Goal: Transaction & Acquisition: Purchase product/service

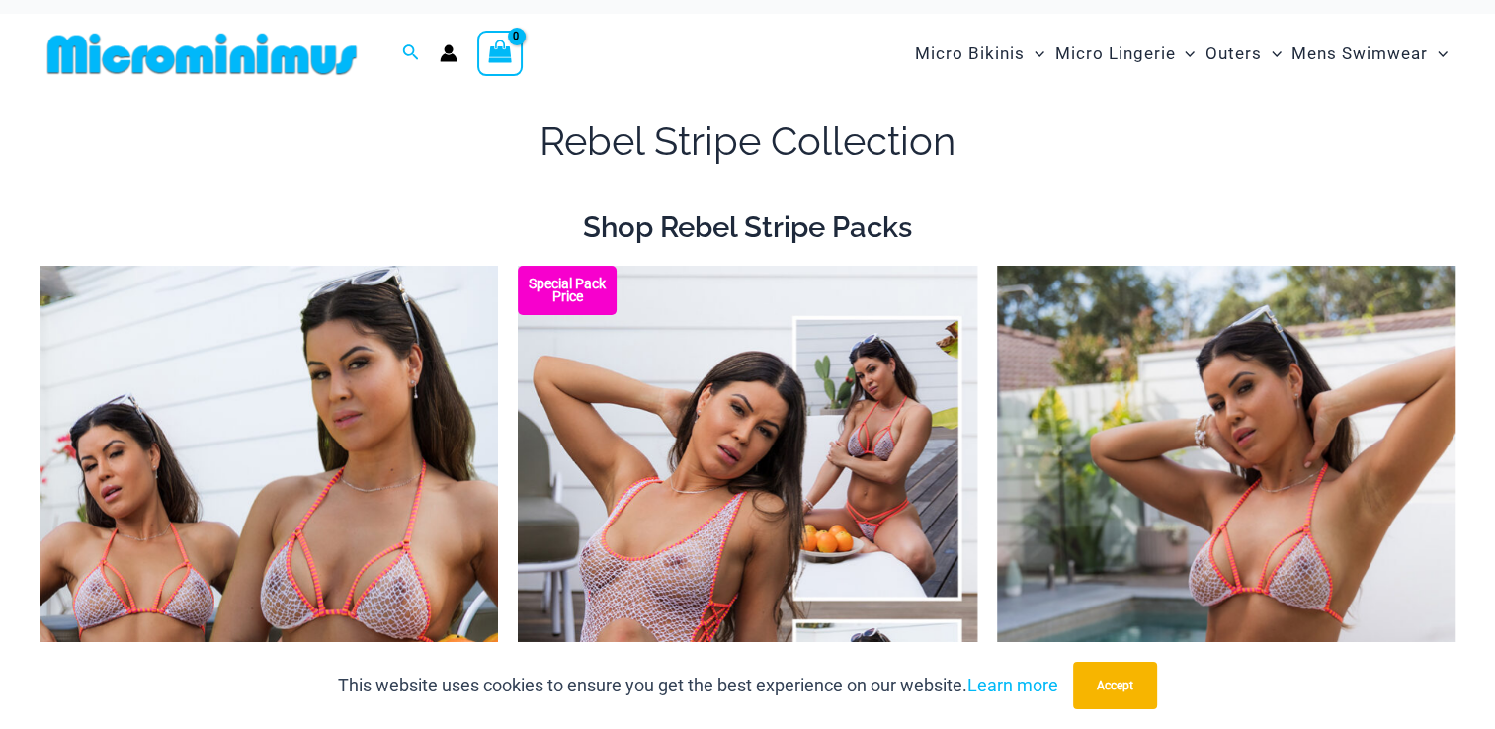
scroll to position [42, 0]
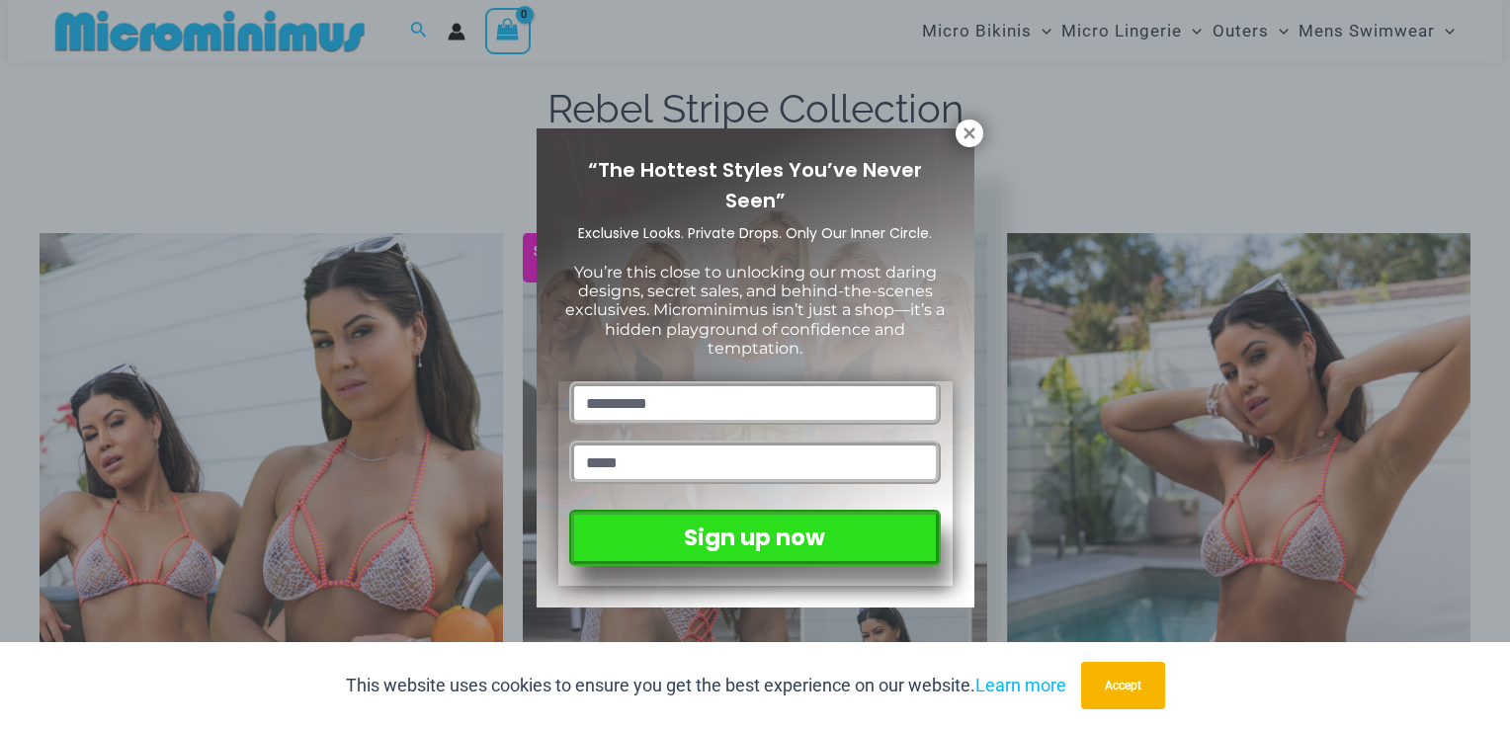
drag, startPoint x: 1504, startPoint y: 282, endPoint x: 1513, endPoint y: 313, distance: 32.8
click at [968, 129] on icon at bounding box center [970, 134] width 18 height 18
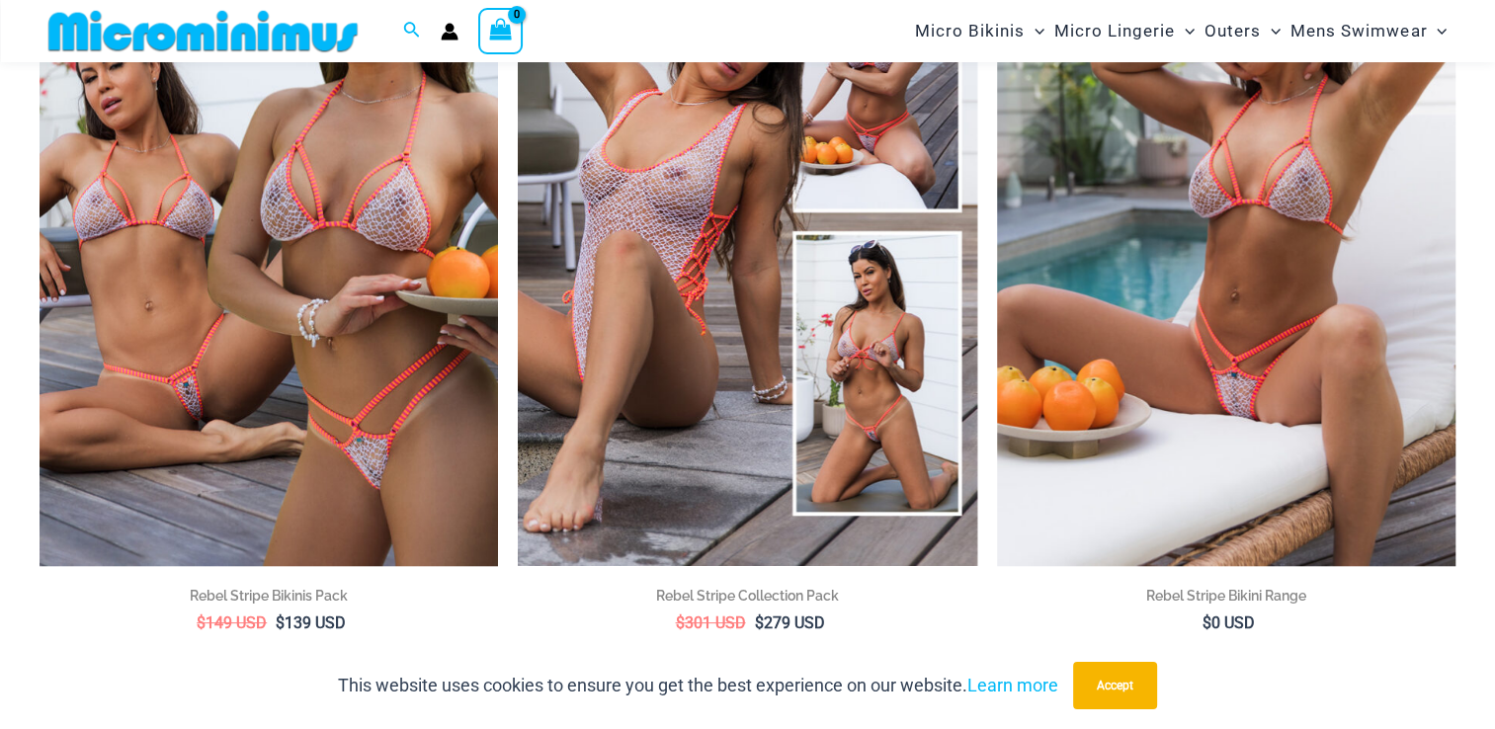
scroll to position [341, 0]
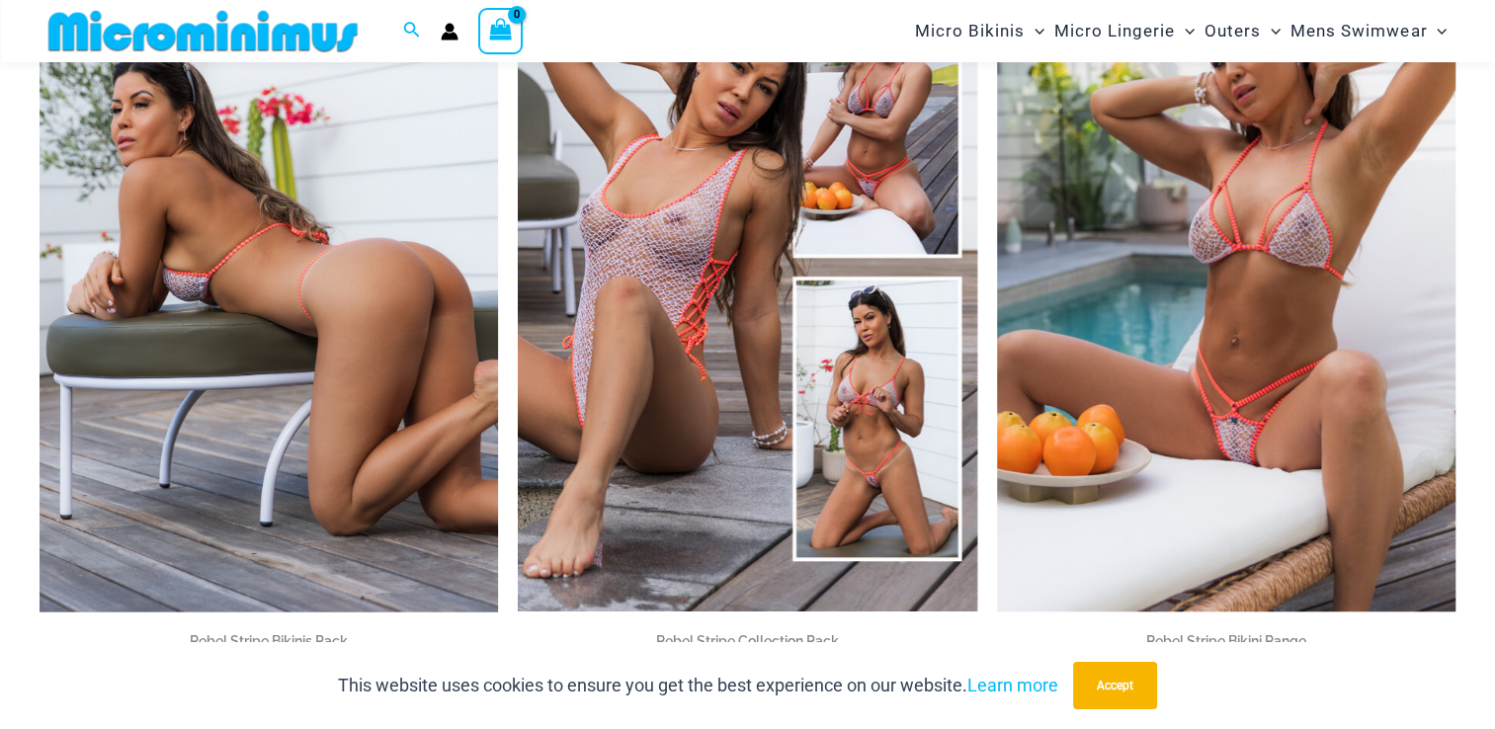
click at [307, 283] on img at bounding box center [269, 267] width 459 height 688
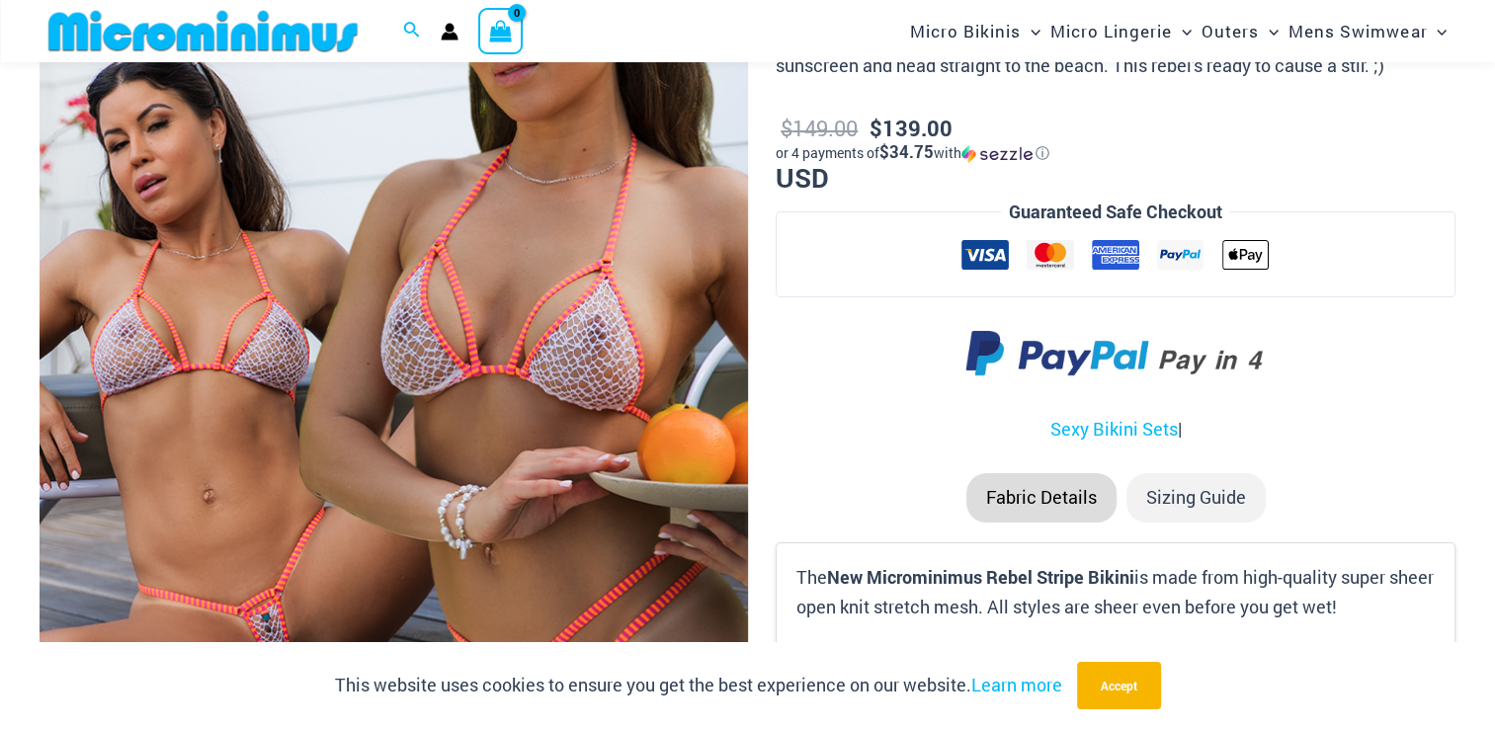
scroll to position [344, 0]
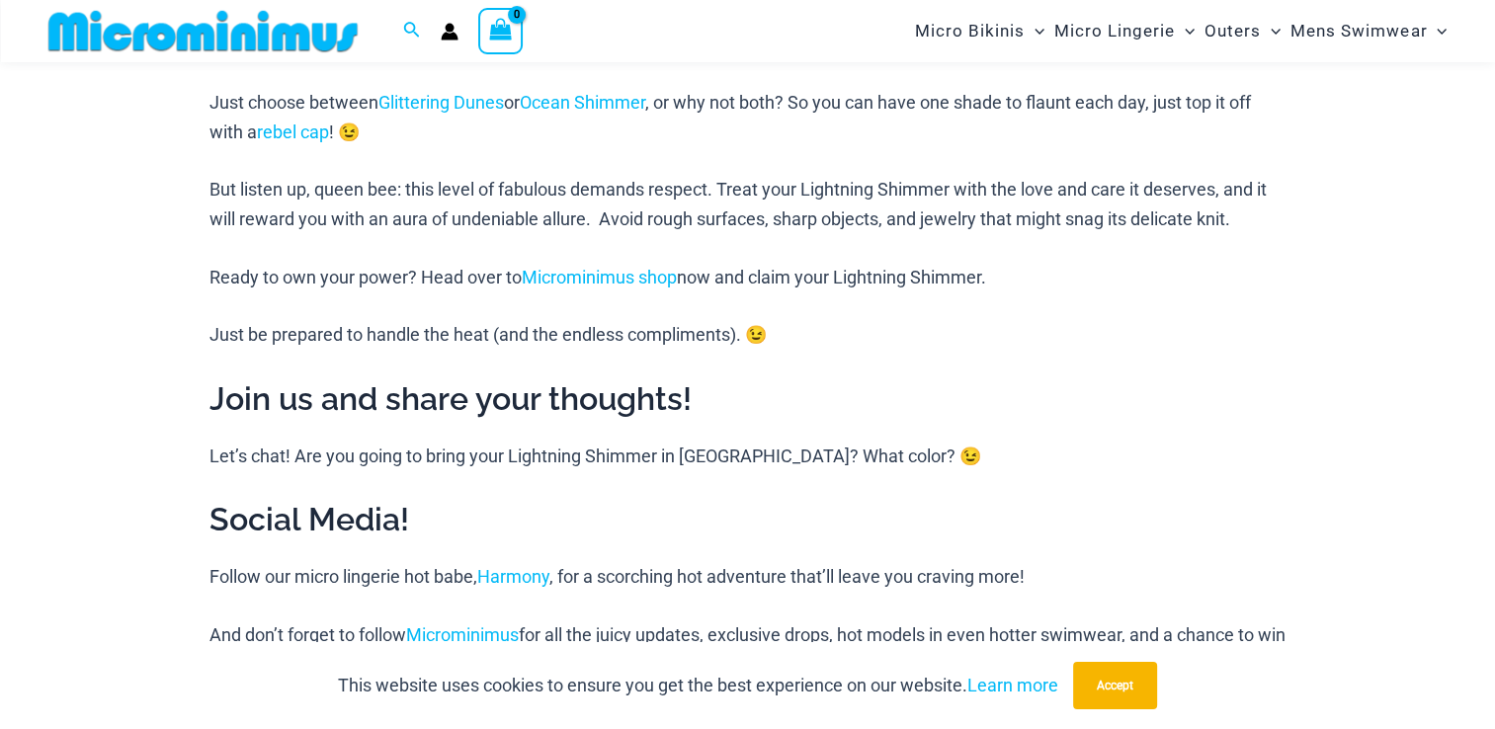
scroll to position [2882, 0]
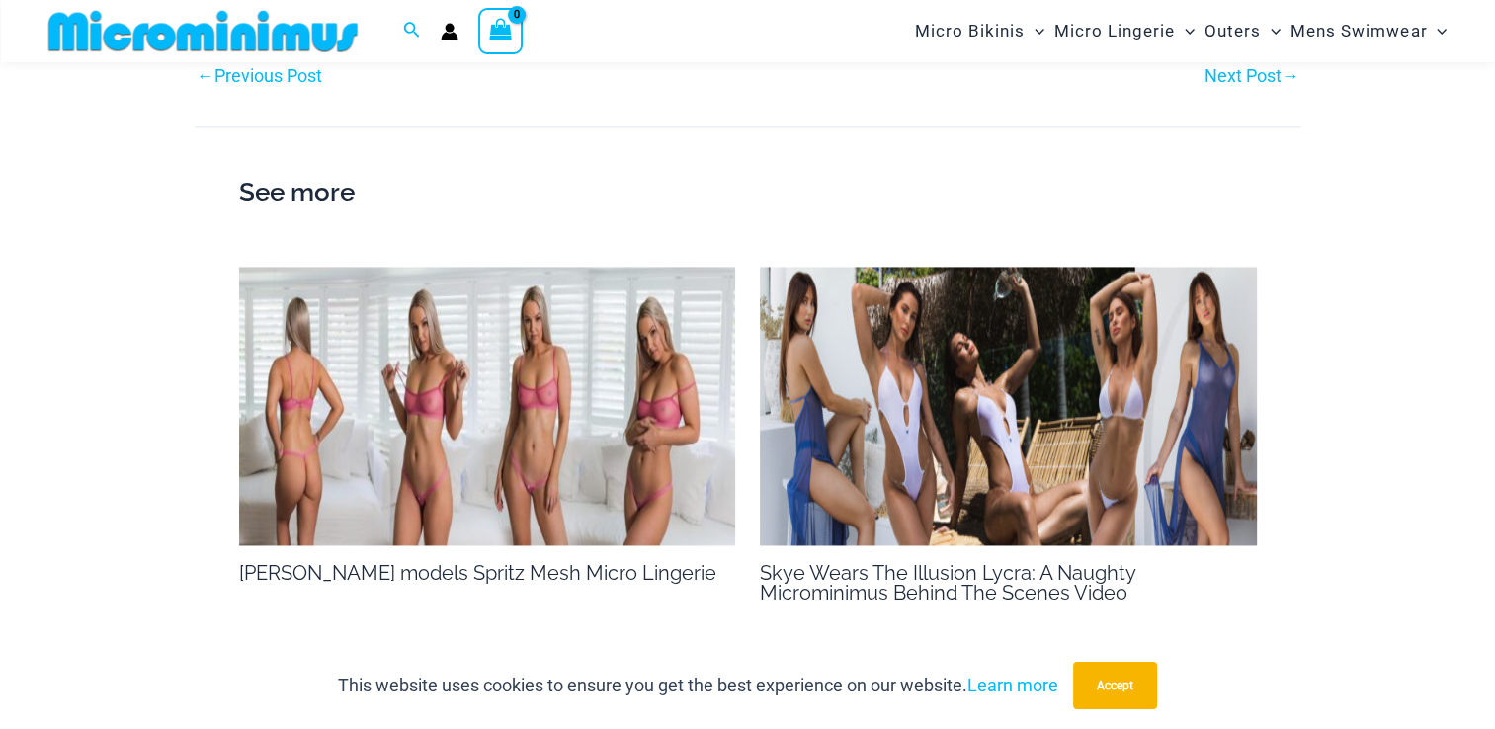
click at [333, 302] on img at bounding box center [487, 407] width 497 height 280
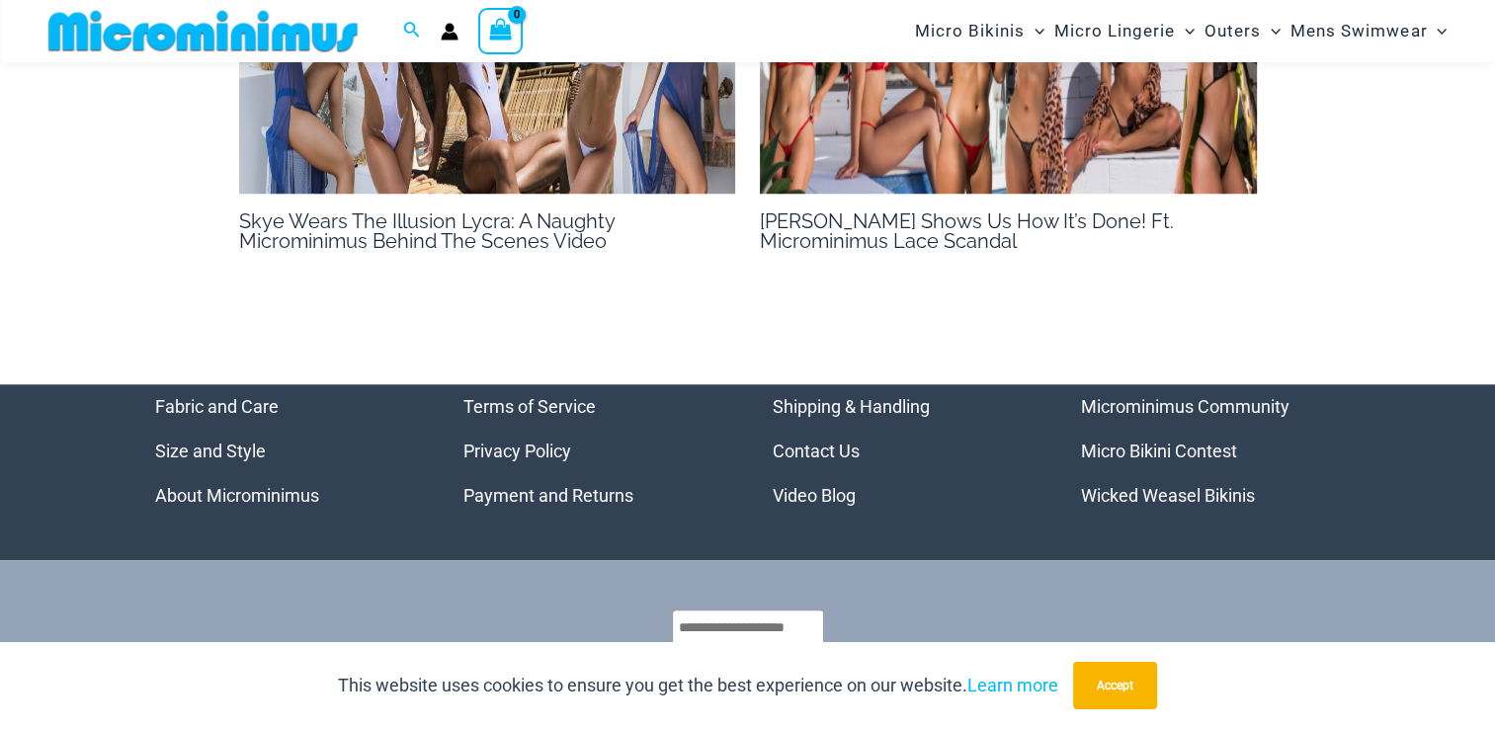
scroll to position [1431, 0]
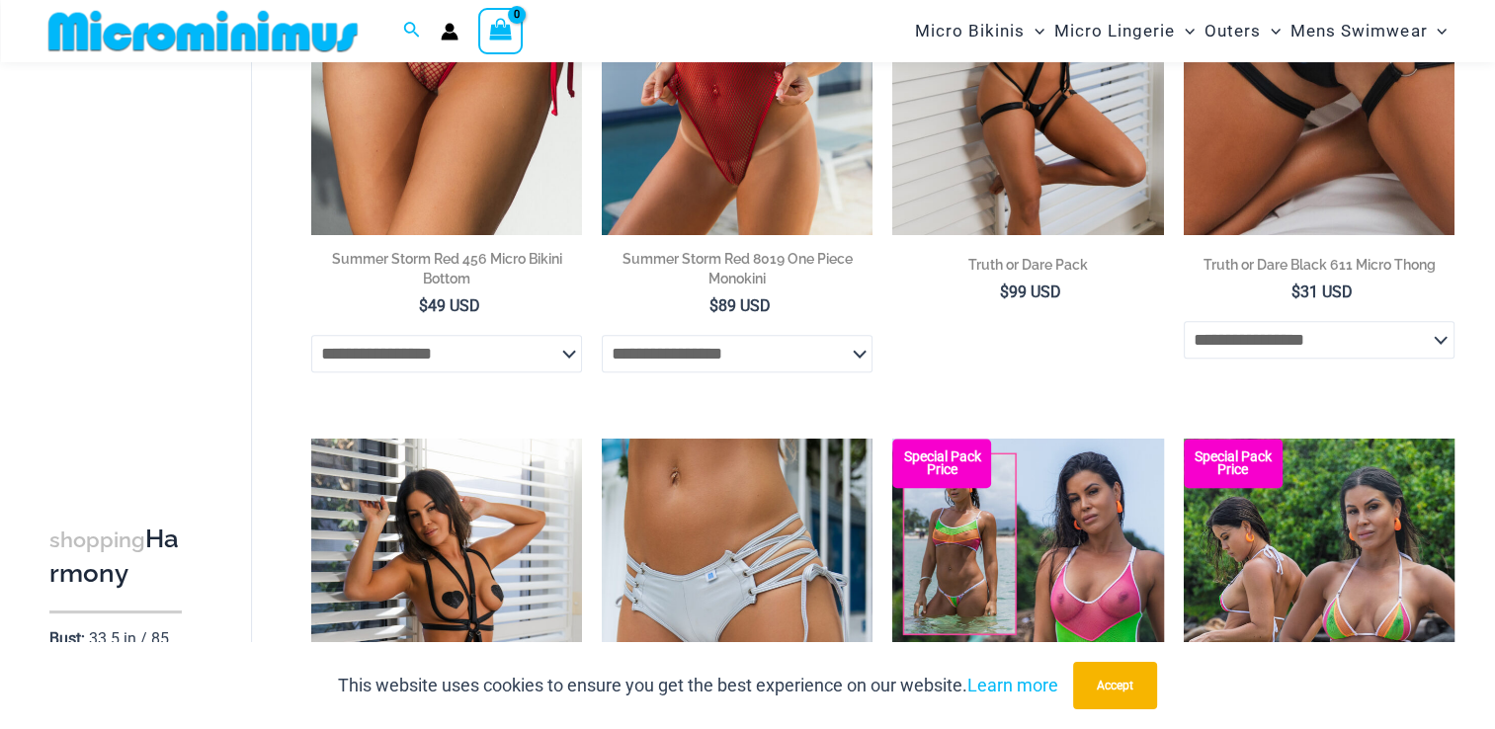
scroll to position [638, 0]
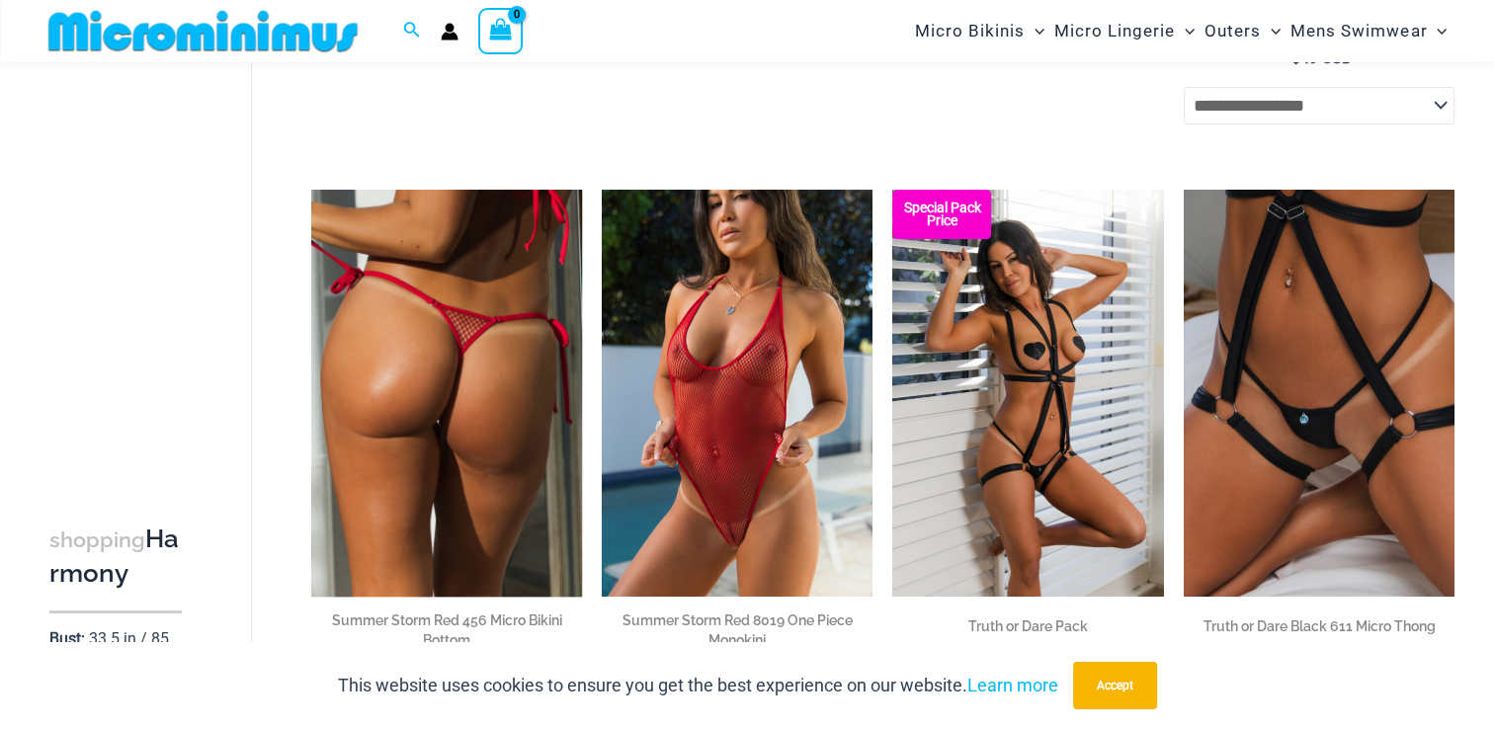
click at [504, 370] on img at bounding box center [446, 393] width 271 height 406
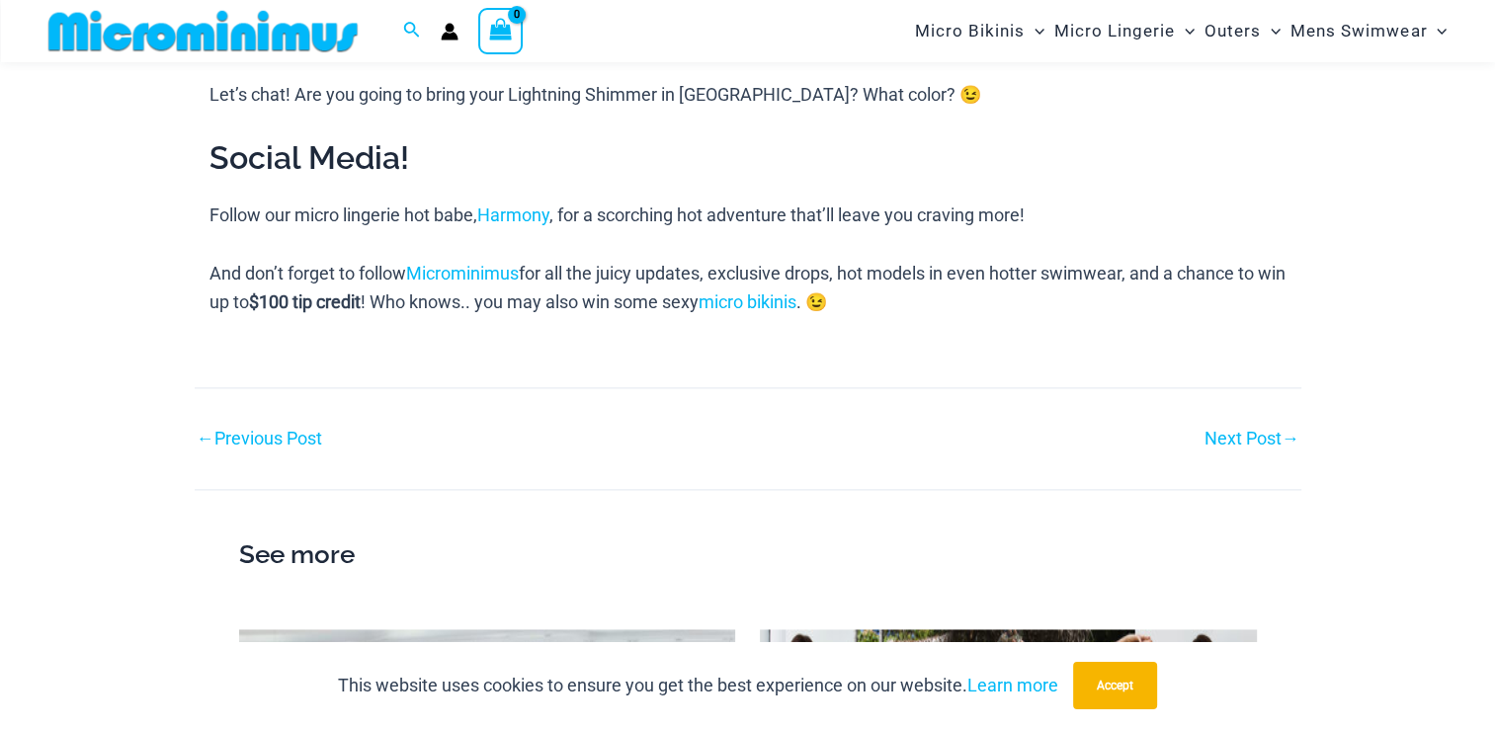
scroll to position [2882, 0]
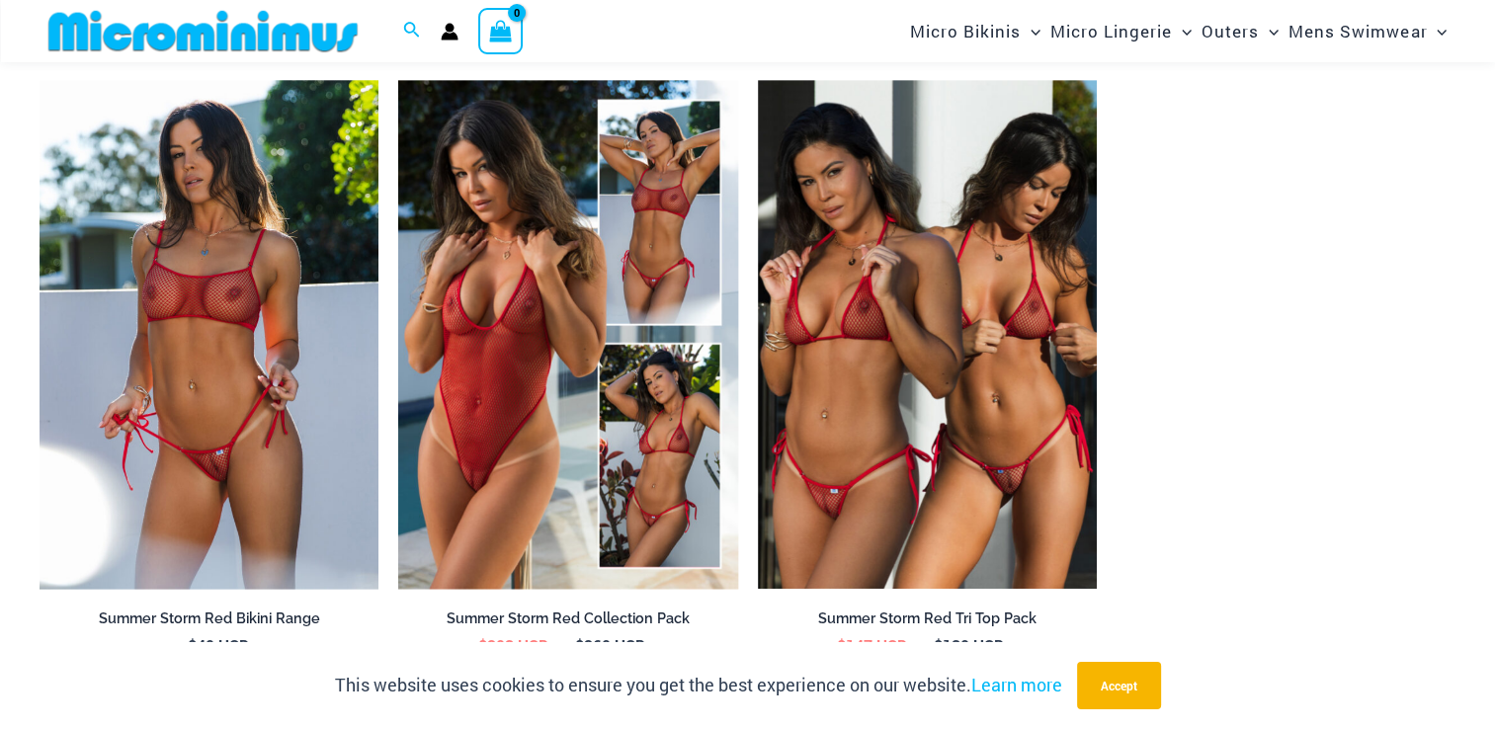
scroll to position [1929, 0]
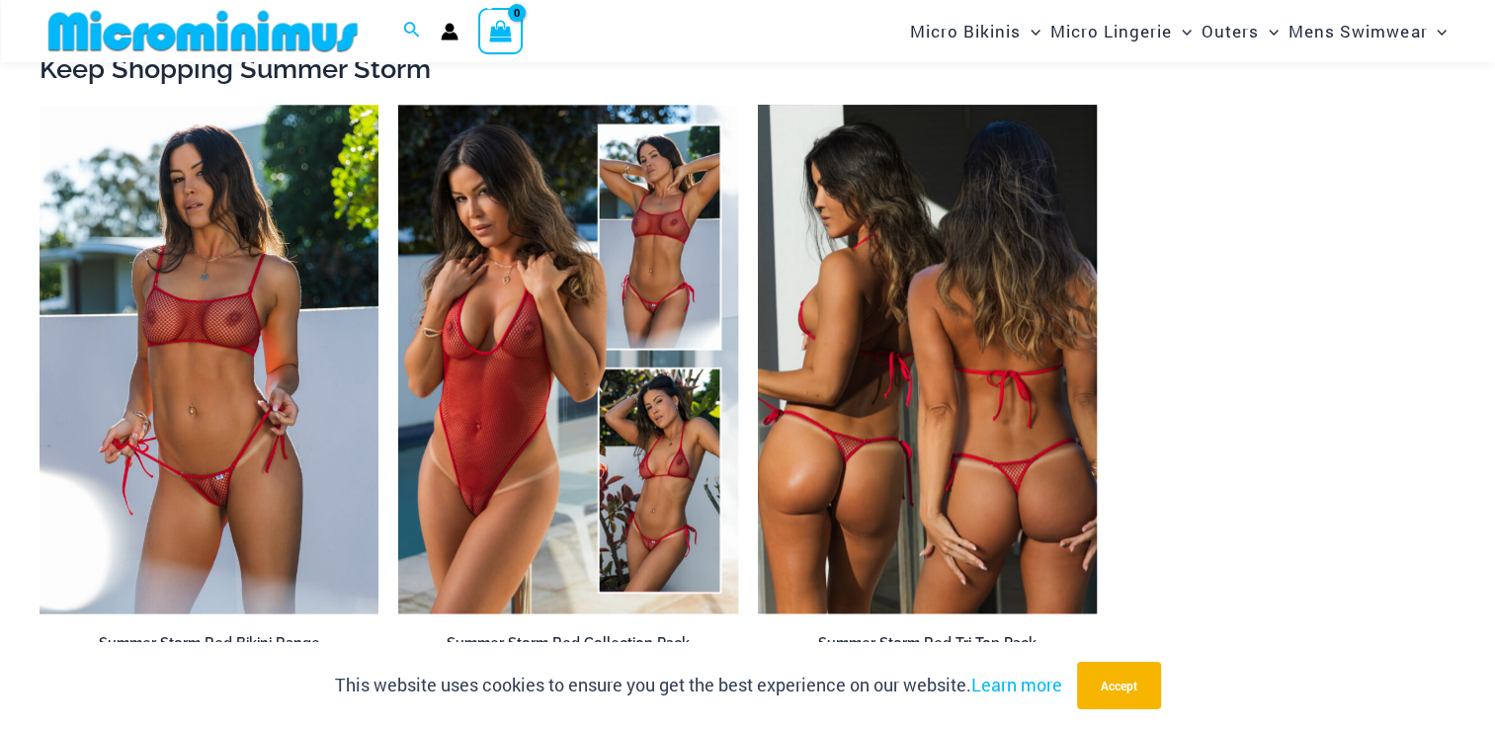
click at [863, 476] on img at bounding box center [927, 359] width 339 height 509
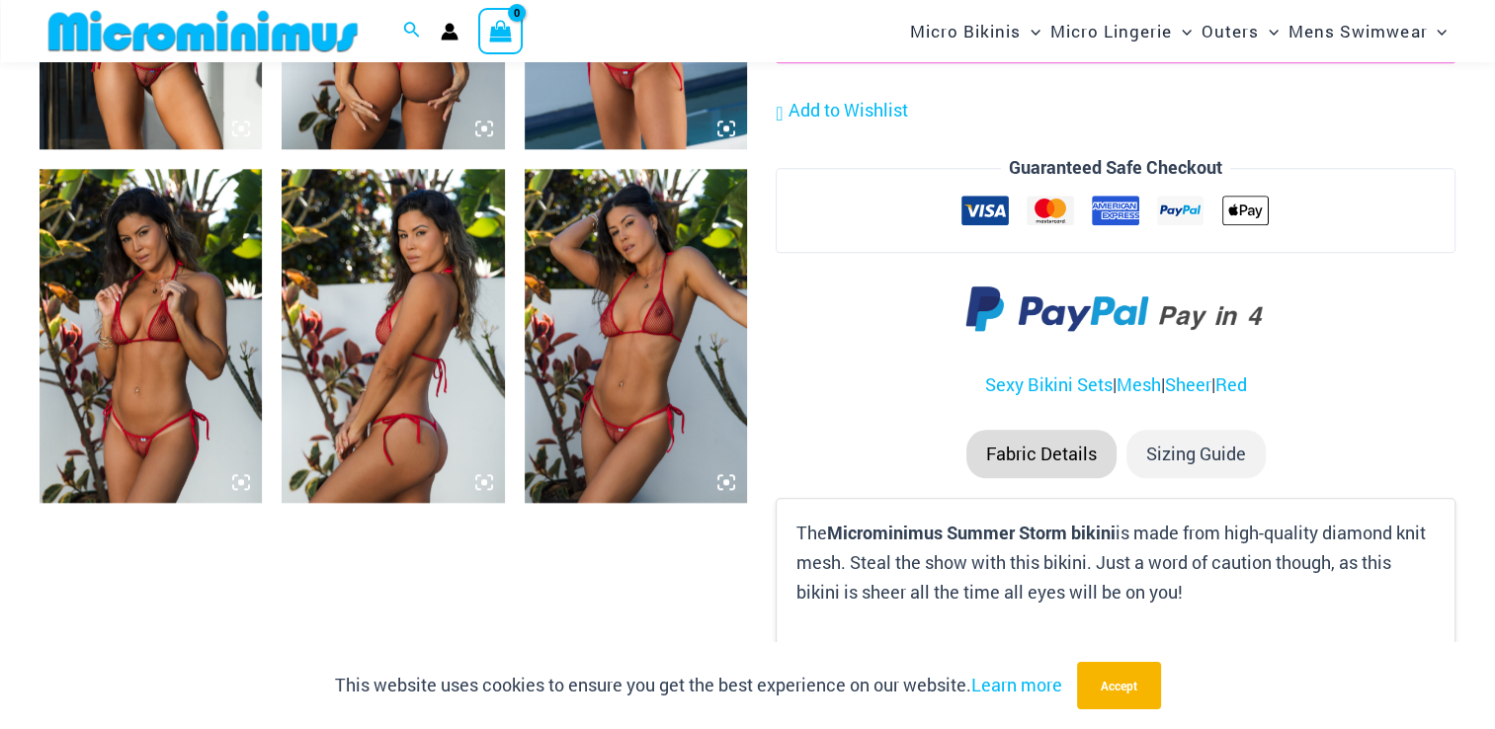
scroll to position [1794, 0]
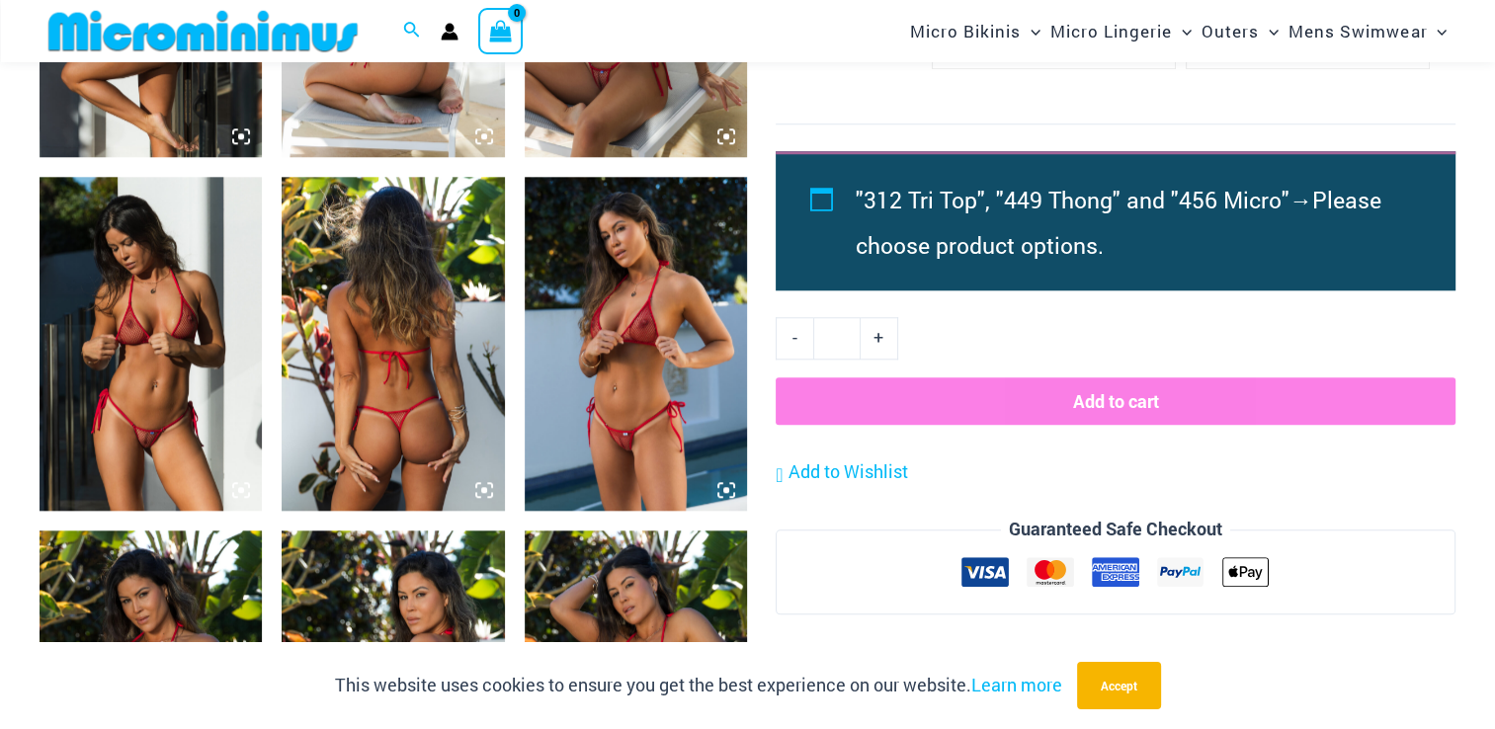
click at [640, 459] on img at bounding box center [636, 344] width 222 height 334
